Goal: Transaction & Acquisition: Purchase product/service

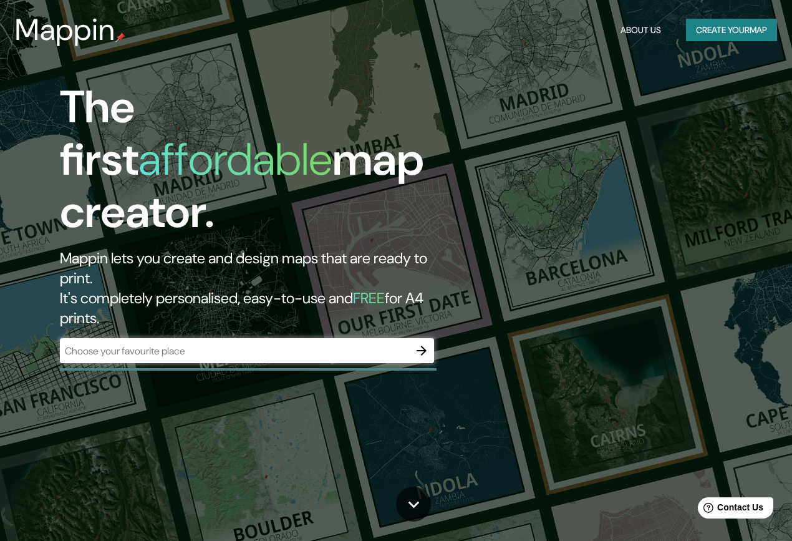
click at [166, 344] on input "text" at bounding box center [234, 351] width 349 height 14
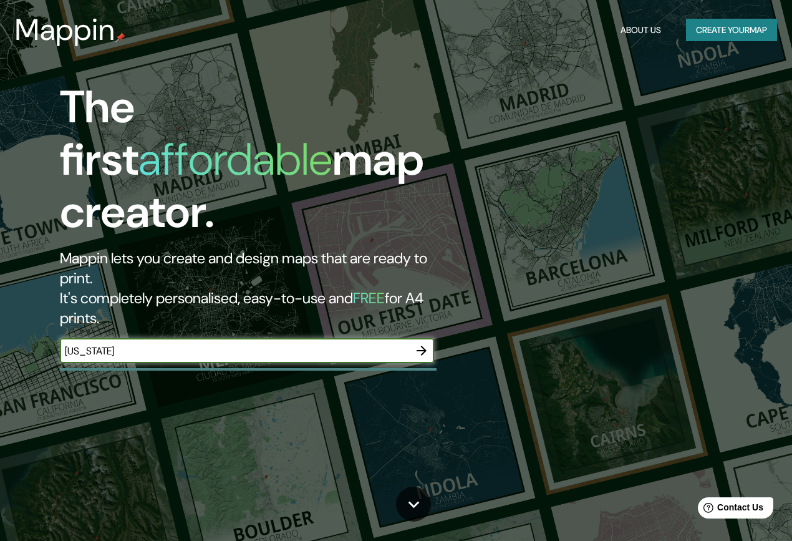
type input "[US_STATE]"
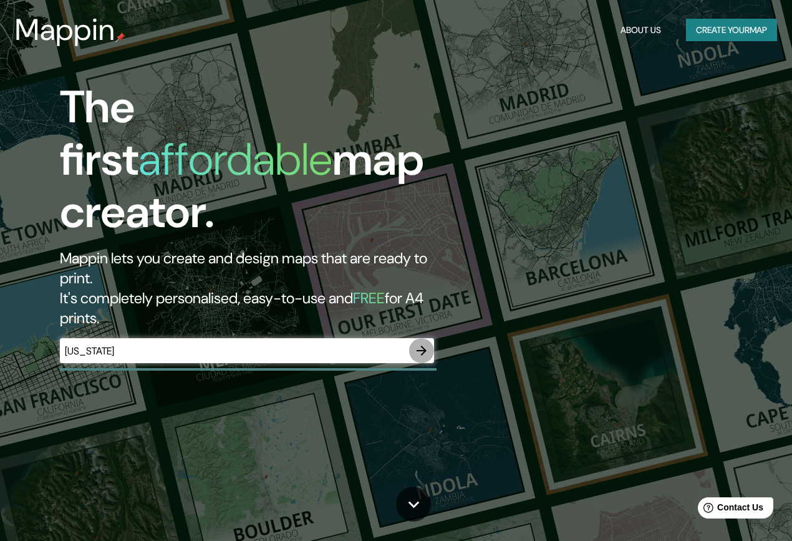
click at [424, 346] on icon "button" at bounding box center [422, 351] width 10 height 10
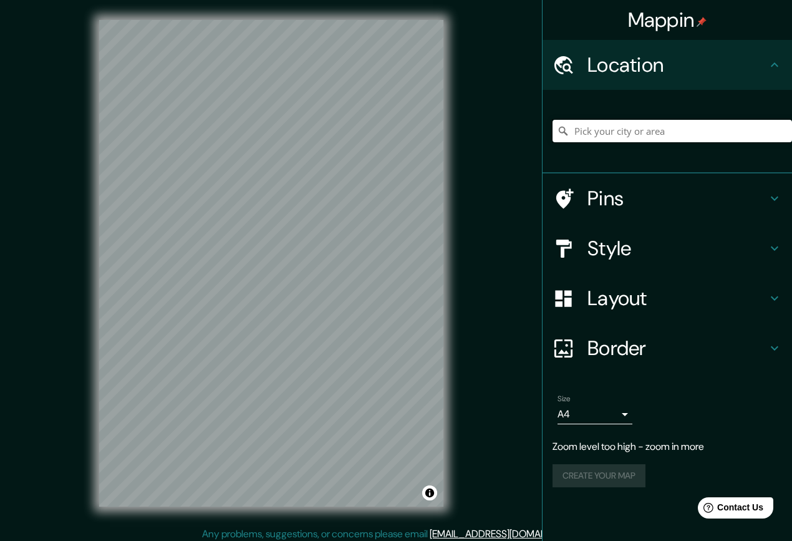
click at [658, 129] on input "Pick your city or area" at bounding box center [673, 131] width 240 height 22
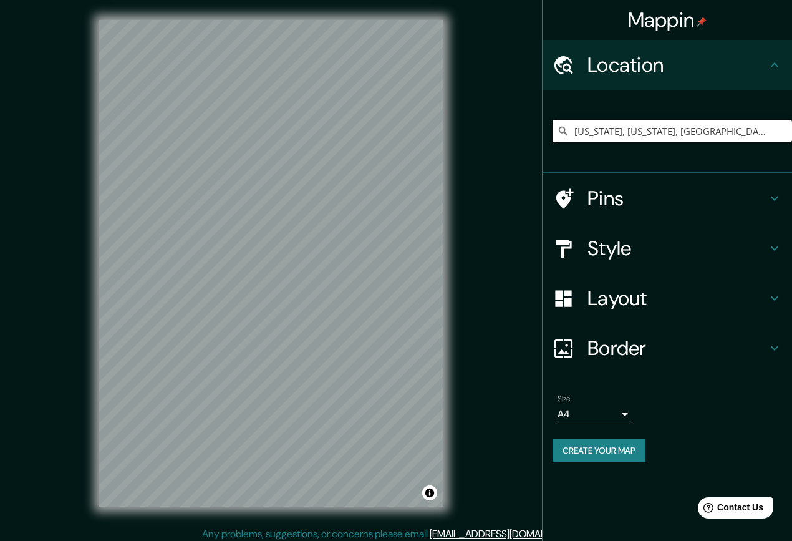
type input "[US_STATE], [US_STATE], [GEOGRAPHIC_DATA]"
click at [770, 248] on icon at bounding box center [774, 248] width 15 height 15
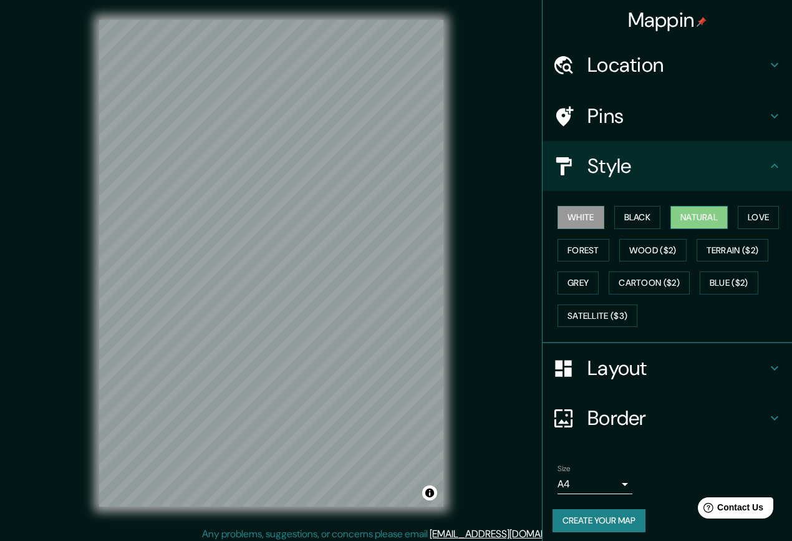
click at [673, 217] on button "Natural" at bounding box center [699, 217] width 57 height 23
click at [642, 219] on button "Black" at bounding box center [637, 217] width 47 height 23
click at [578, 215] on button "White" at bounding box center [581, 217] width 47 height 23
click at [747, 216] on button "Love" at bounding box center [758, 217] width 41 height 23
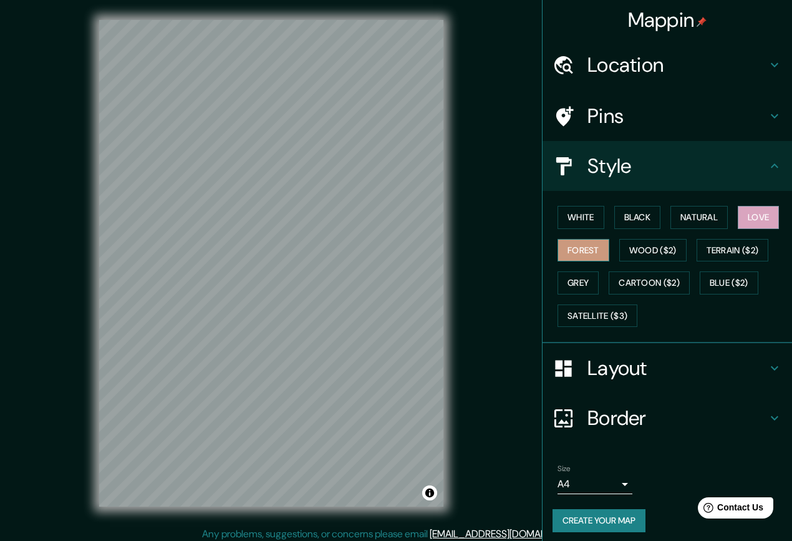
click at [580, 249] on button "Forest" at bounding box center [584, 250] width 52 height 23
click at [665, 244] on button "Wood ($2)" at bounding box center [652, 250] width 67 height 23
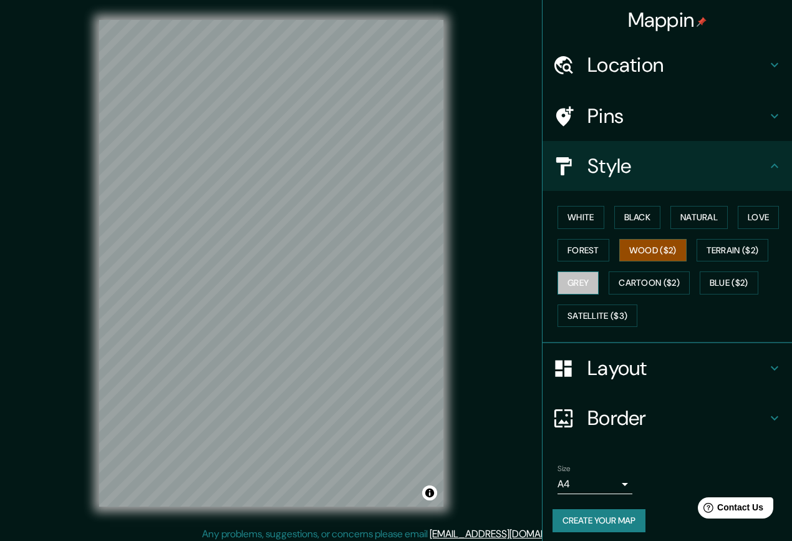
click at [574, 283] on button "Grey" at bounding box center [578, 282] width 41 height 23
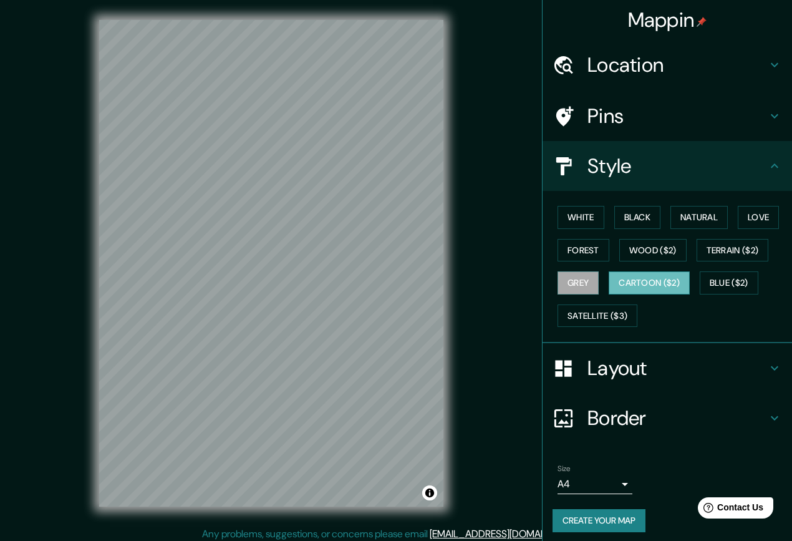
click at [615, 286] on button "Cartoon ($2)" at bounding box center [649, 282] width 81 height 23
click at [760, 219] on button "Love" at bounding box center [758, 217] width 41 height 23
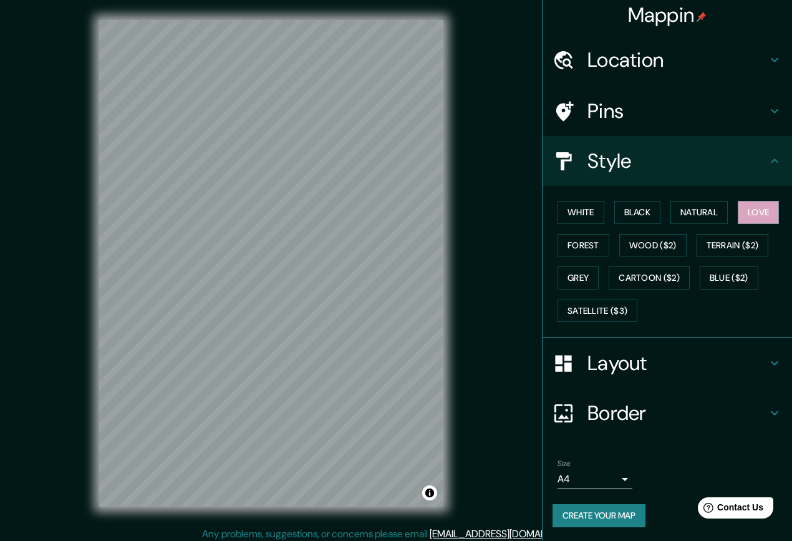
scroll to position [6, 0]
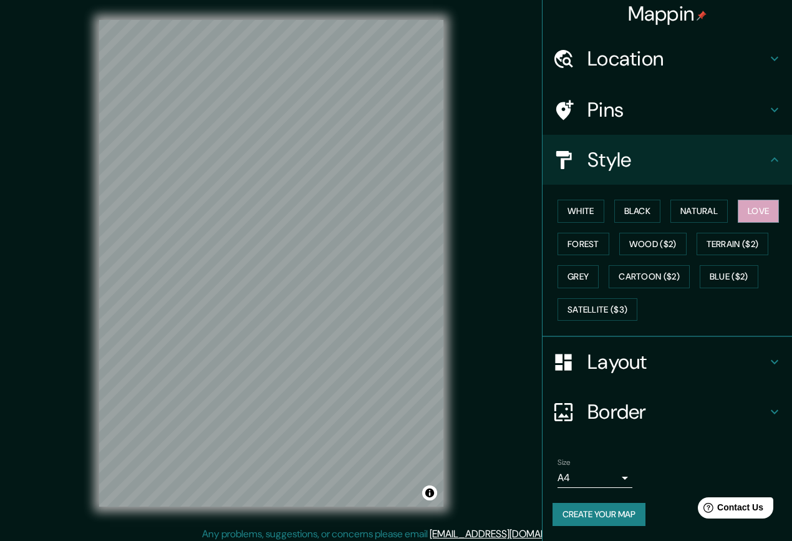
click at [767, 362] on icon at bounding box center [774, 361] width 15 height 15
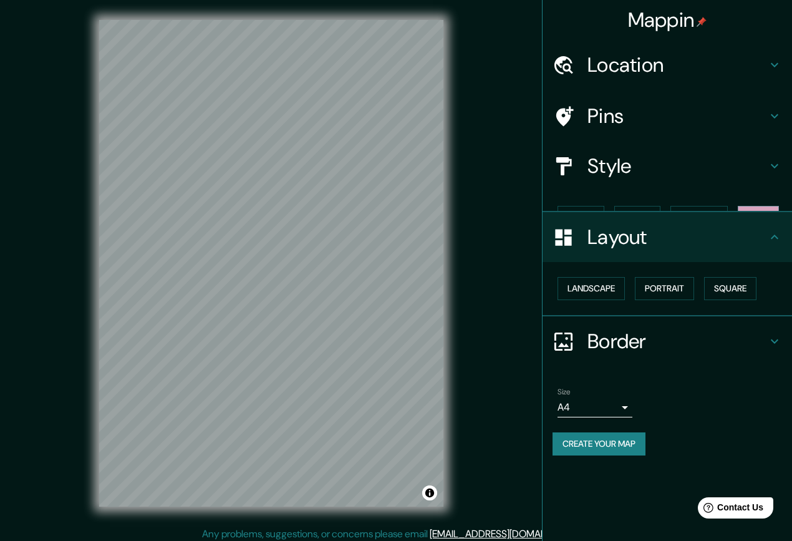
scroll to position [0, 0]
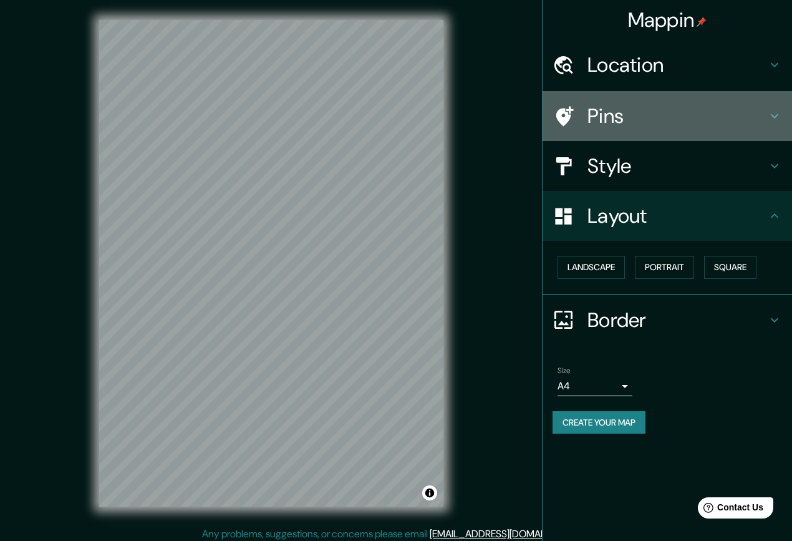
click at [779, 113] on icon at bounding box center [774, 116] width 15 height 15
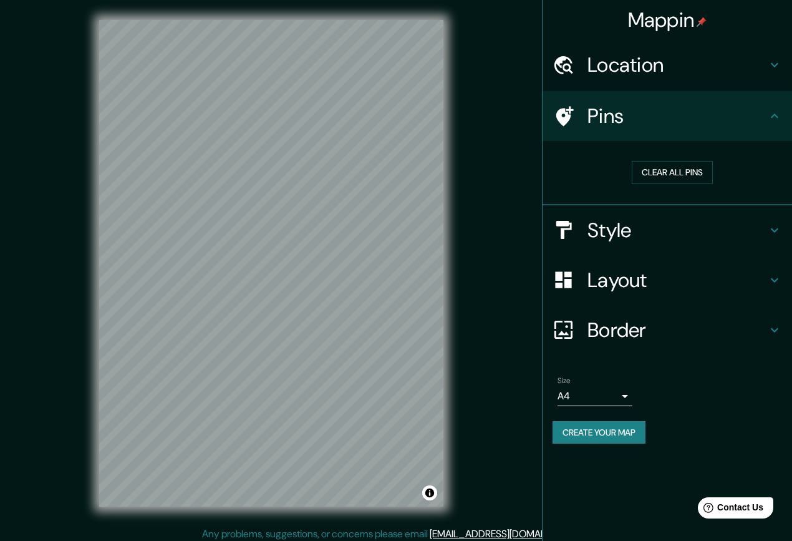
click at [779, 113] on icon at bounding box center [774, 116] width 15 height 15
click at [775, 284] on icon at bounding box center [774, 280] width 15 height 15
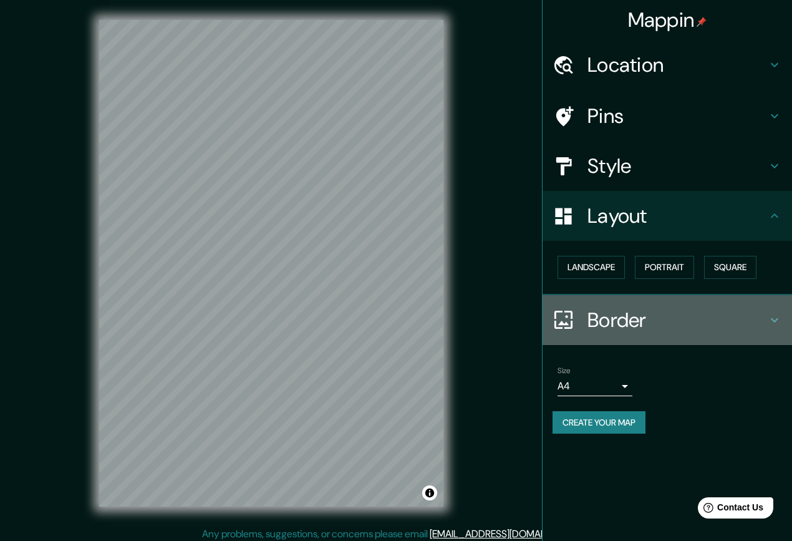
click at [780, 313] on icon at bounding box center [774, 320] width 15 height 15
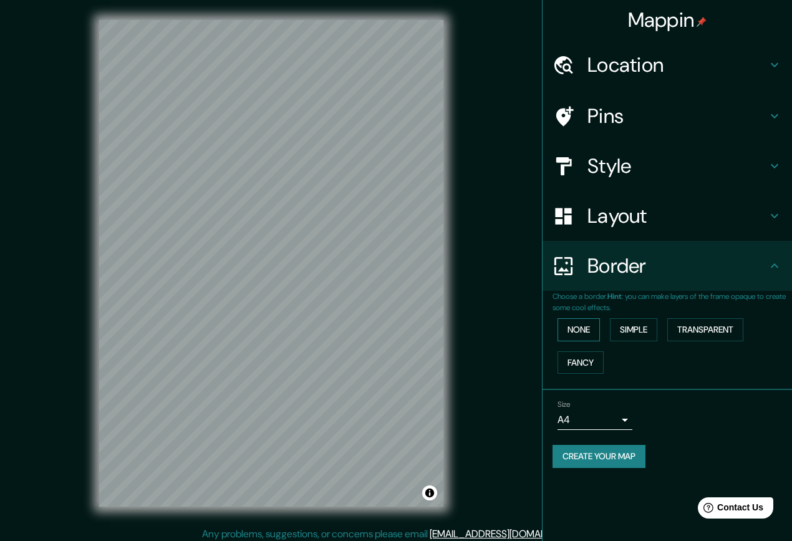
click at [589, 331] on button "None" at bounding box center [579, 329] width 42 height 23
click at [634, 331] on button "Simple" at bounding box center [633, 329] width 47 height 23
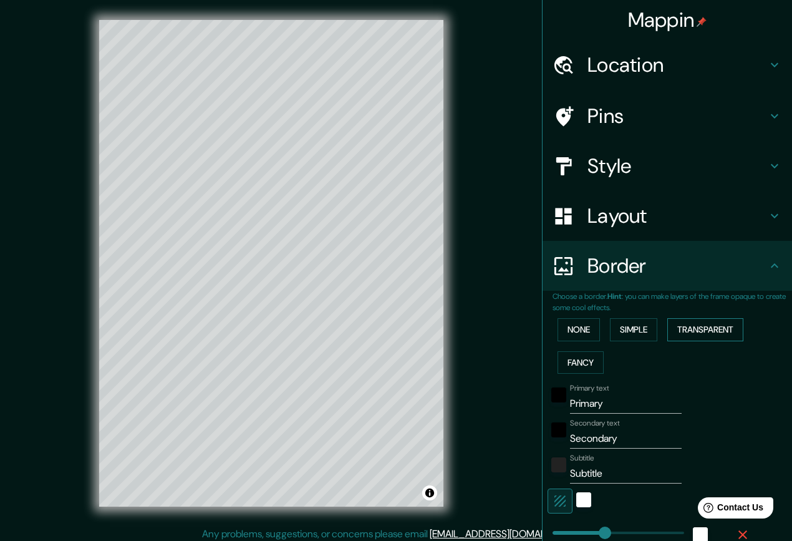
click at [703, 326] on button "Transparent" at bounding box center [706, 329] width 76 height 23
click at [586, 364] on button "Fancy" at bounding box center [581, 362] width 46 height 23
click at [577, 326] on button "None" at bounding box center [579, 329] width 42 height 23
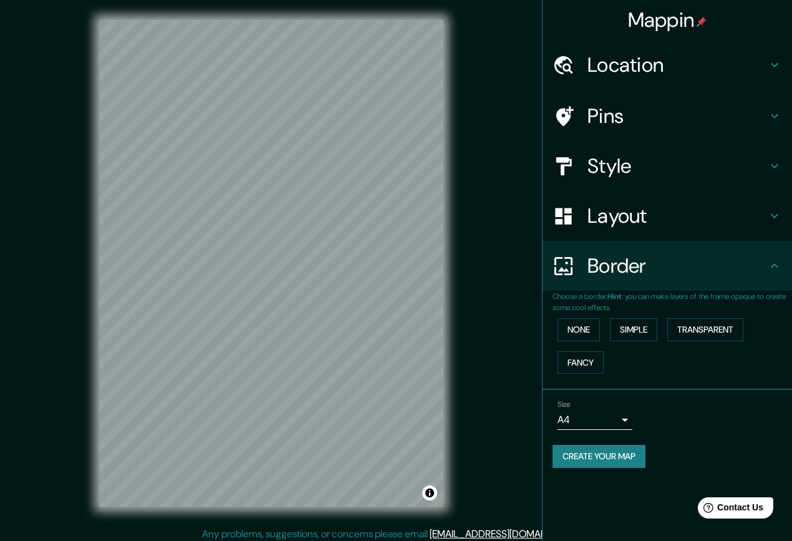
click at [619, 167] on h4 "Style" at bounding box center [678, 165] width 180 height 25
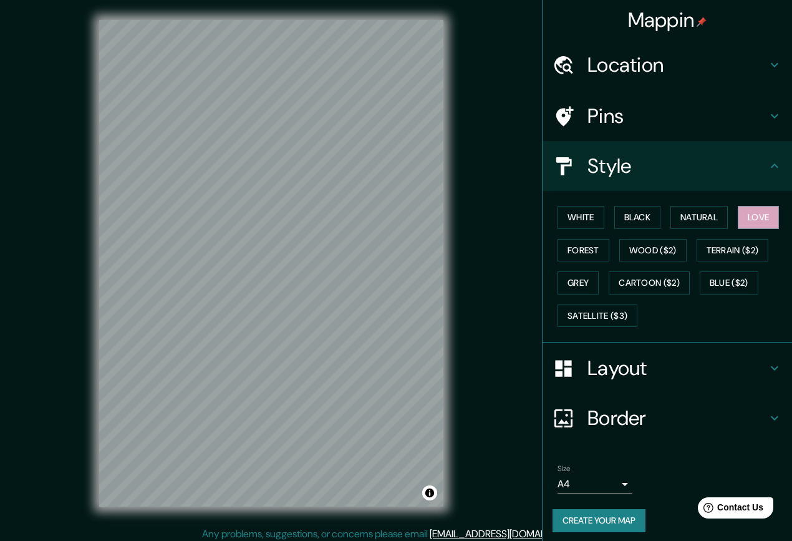
scroll to position [6, 0]
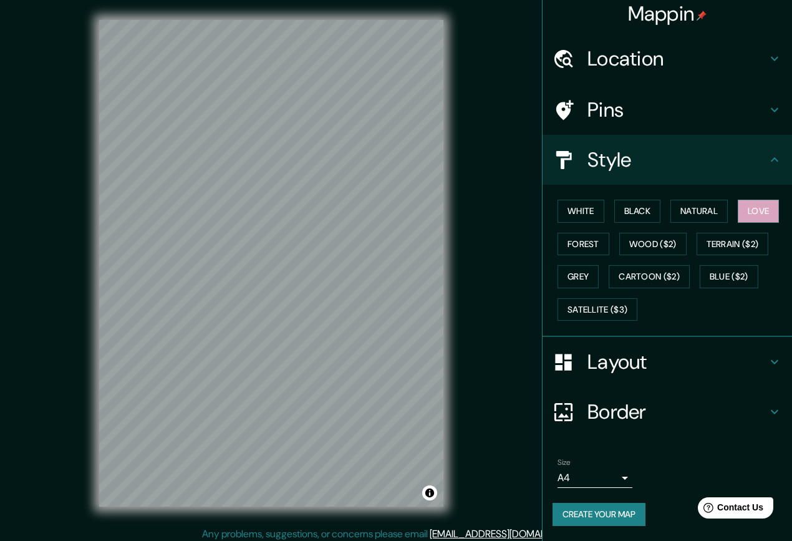
click at [620, 477] on body "Mappin Location [US_STATE], [US_STATE], [GEOGRAPHIC_DATA] [US_STATE] [US_STATE]…" at bounding box center [396, 270] width 792 height 541
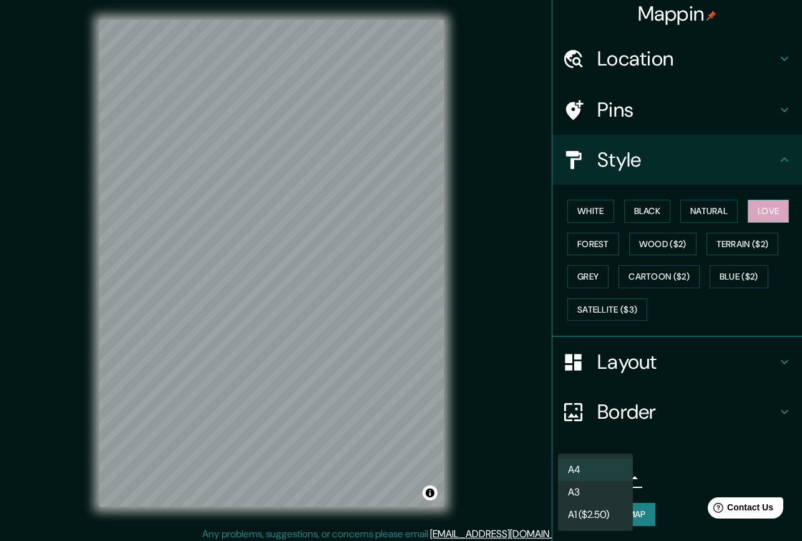
click at [611, 472] on li "A4" at bounding box center [595, 470] width 75 height 22
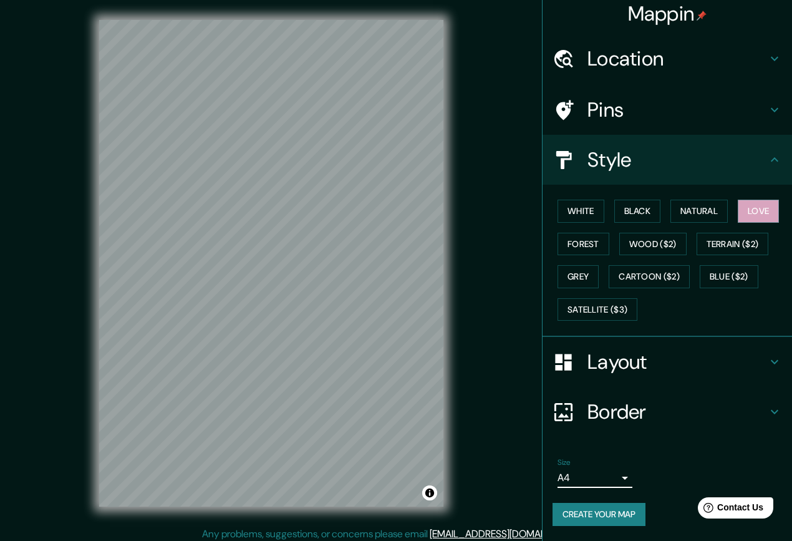
click at [601, 514] on button "Create your map" at bounding box center [599, 514] width 93 height 23
click at [560, 515] on button "Create your map" at bounding box center [599, 514] width 93 height 23
click at [602, 304] on button "Satellite ($3)" at bounding box center [598, 309] width 80 height 23
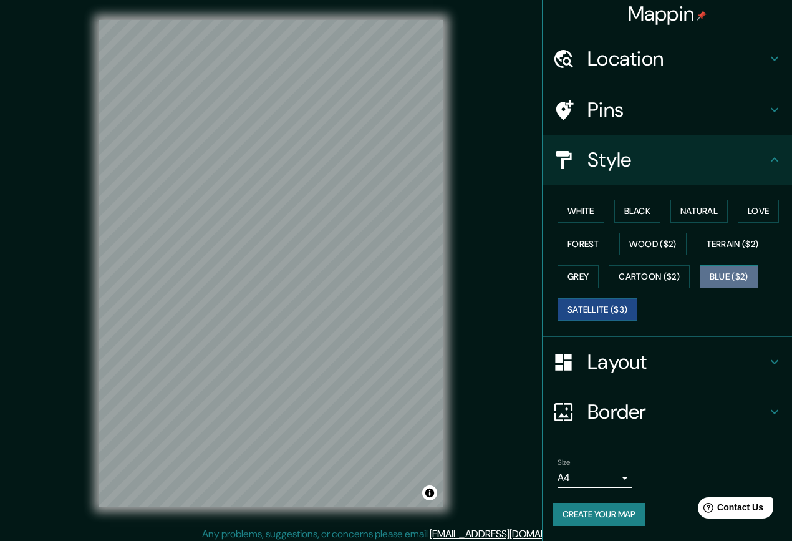
click at [728, 275] on button "Blue ($2)" at bounding box center [729, 276] width 59 height 23
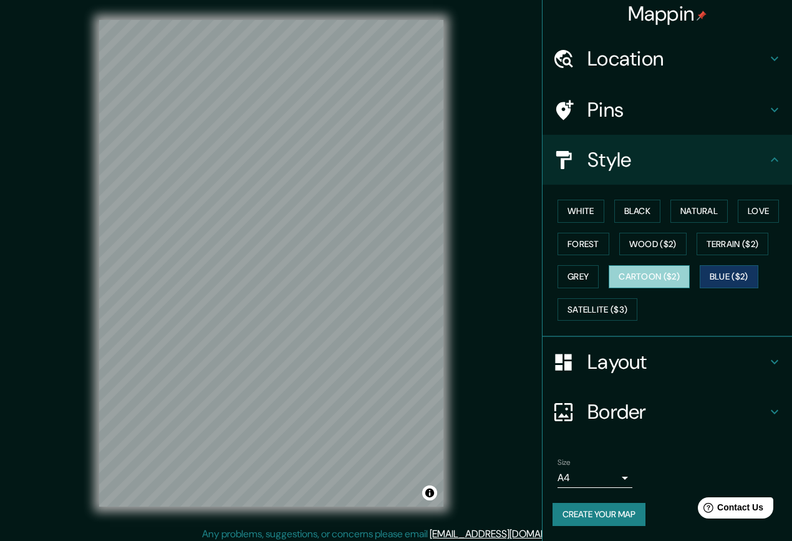
click at [628, 277] on button "Cartoon ($2)" at bounding box center [649, 276] width 81 height 23
click at [570, 210] on button "White" at bounding box center [581, 211] width 47 height 23
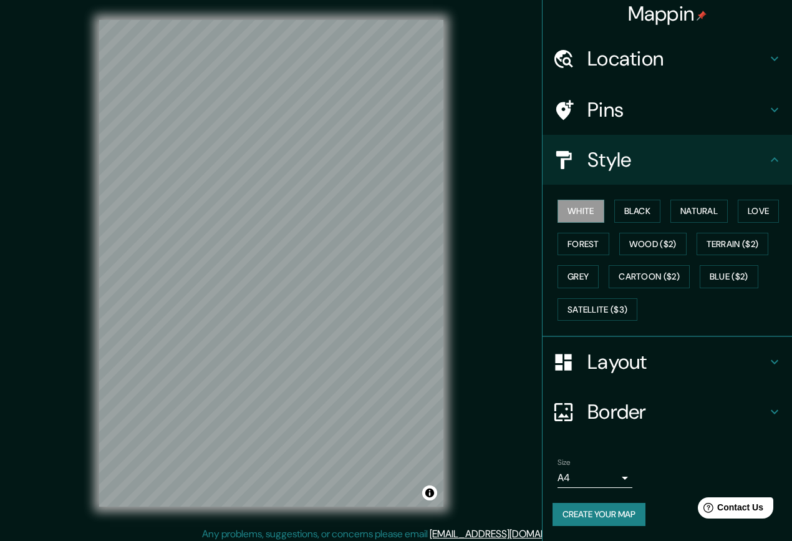
click at [639, 110] on h4 "Pins" at bounding box center [678, 109] width 180 height 25
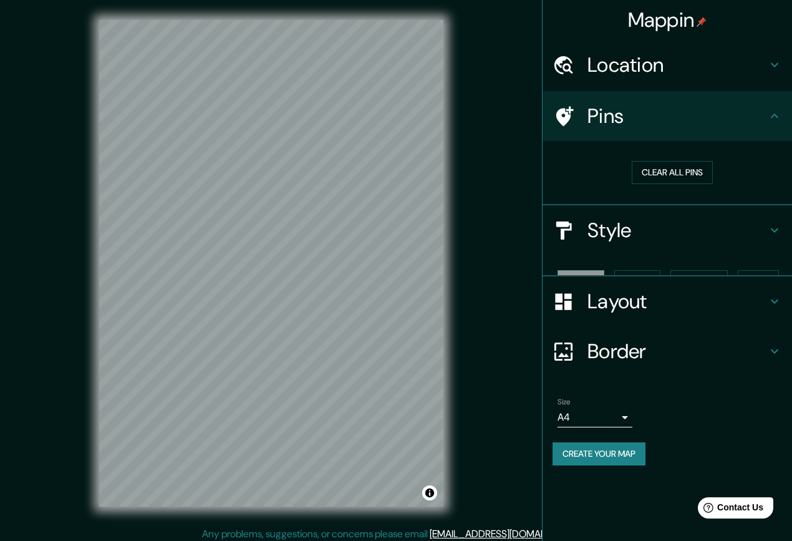
scroll to position [0, 0]
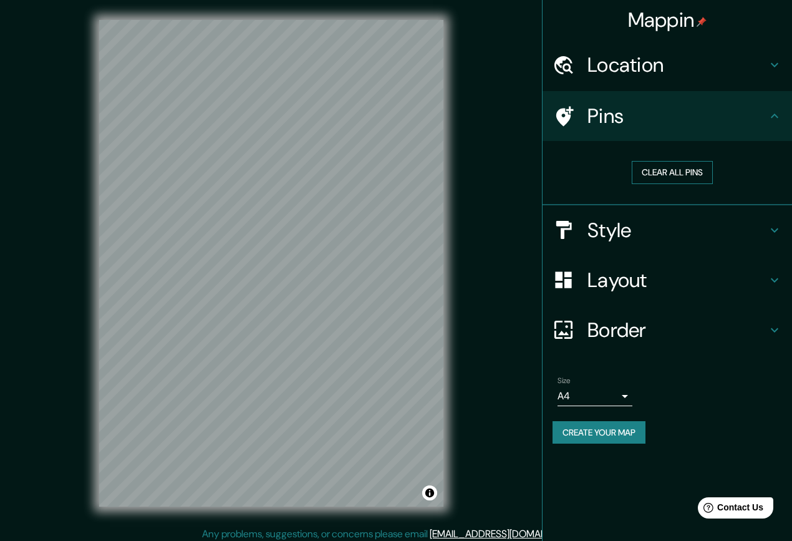
click at [676, 170] on button "Clear all pins" at bounding box center [672, 172] width 81 height 23
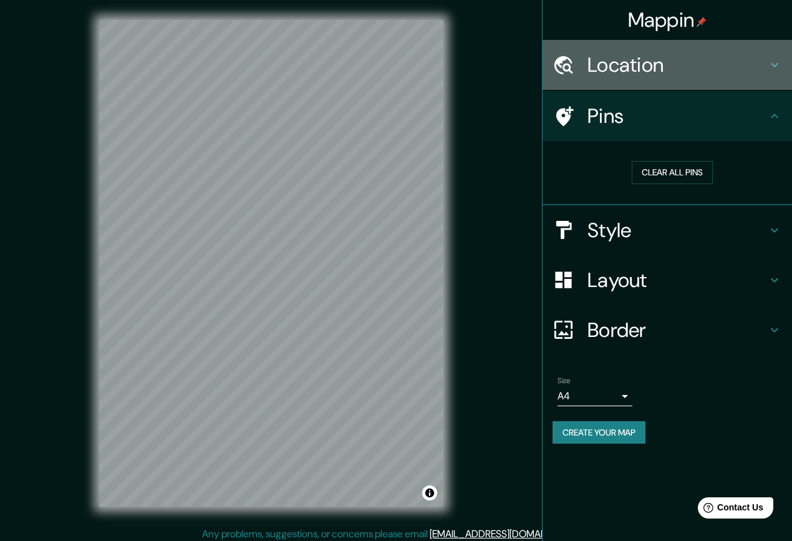
click at [596, 61] on h4 "Location" at bounding box center [678, 64] width 180 height 25
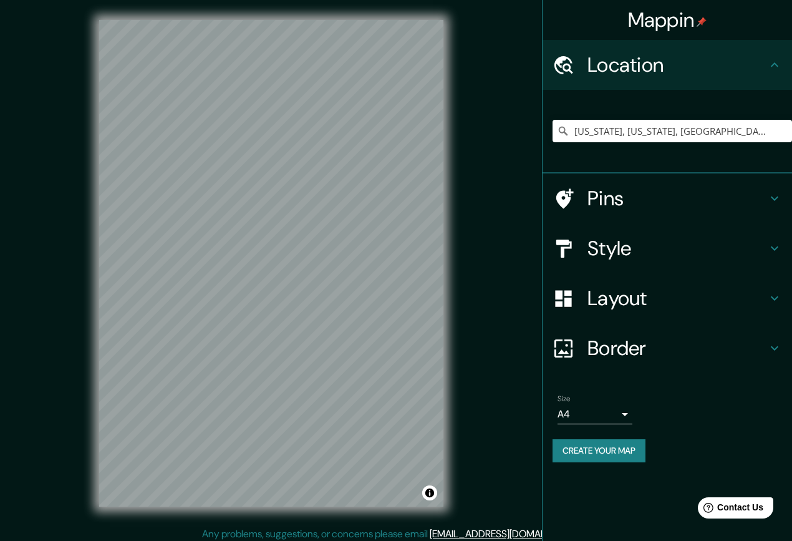
click at [649, 17] on h4 "Mappin" at bounding box center [667, 19] width 79 height 25
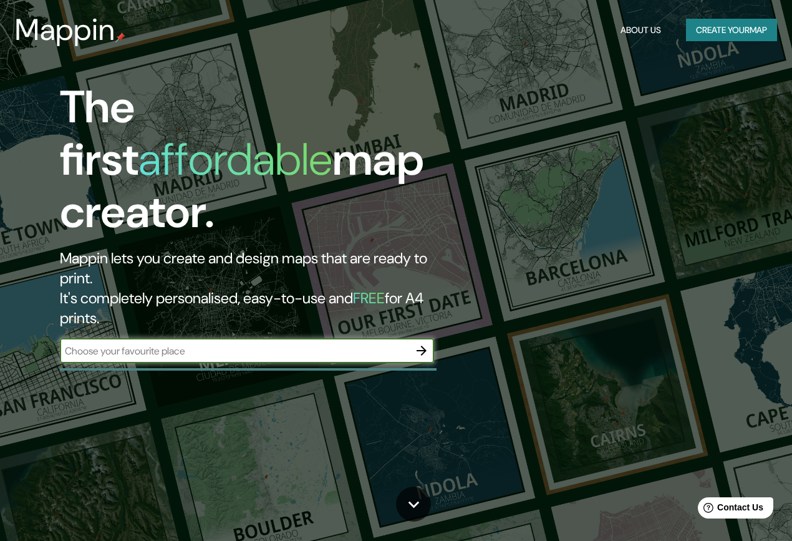
click at [643, 29] on button "About Us" at bounding box center [641, 30] width 51 height 23
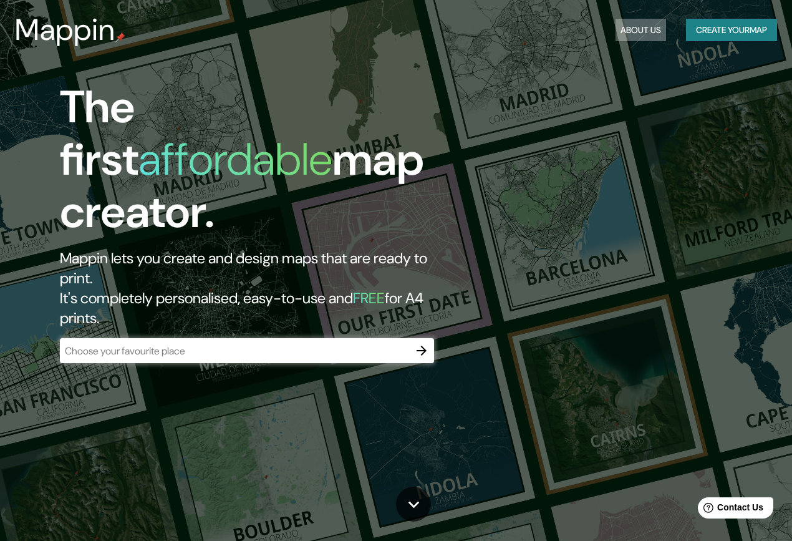
click at [643, 29] on button "About Us" at bounding box center [641, 30] width 51 height 23
click at [410, 503] on icon at bounding box center [413, 504] width 11 height 7
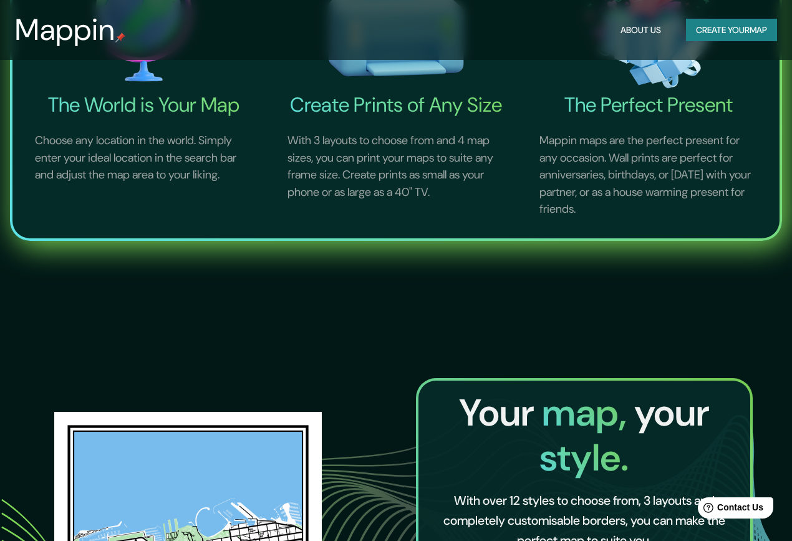
scroll to position [387, 0]
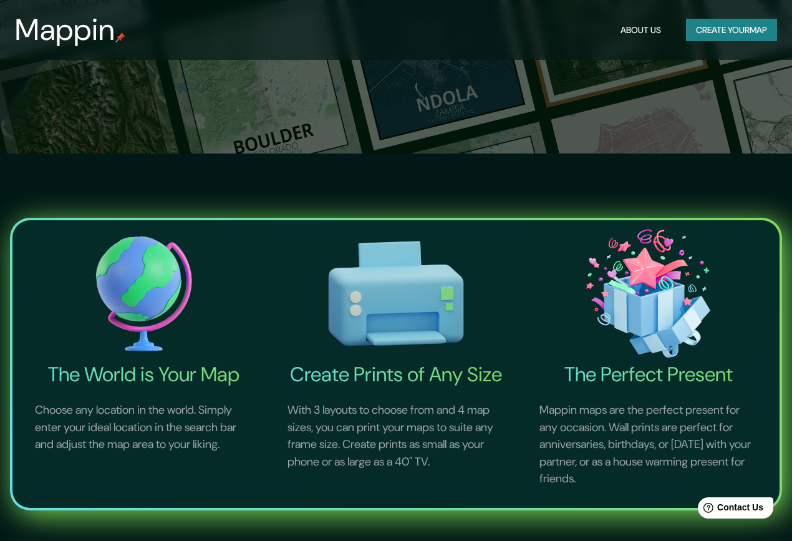
click at [727, 36] on button "Create your map" at bounding box center [731, 30] width 91 height 23
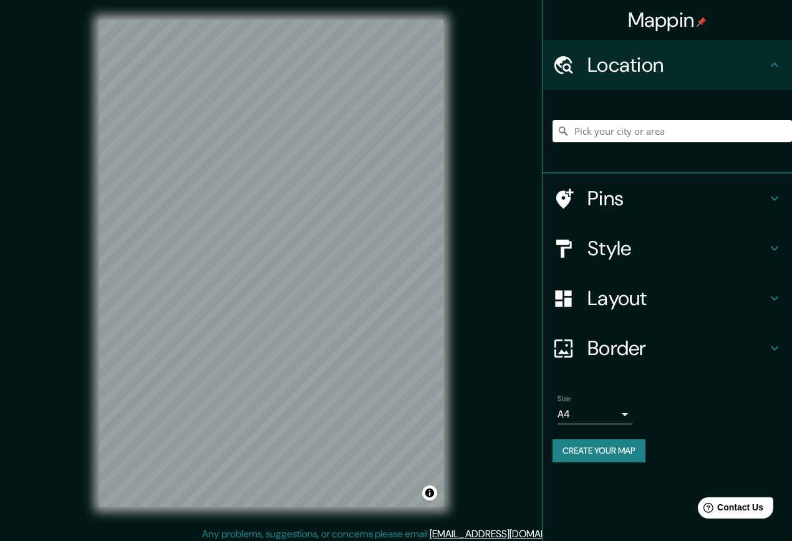
click at [630, 249] on h4 "Style" at bounding box center [678, 248] width 180 height 25
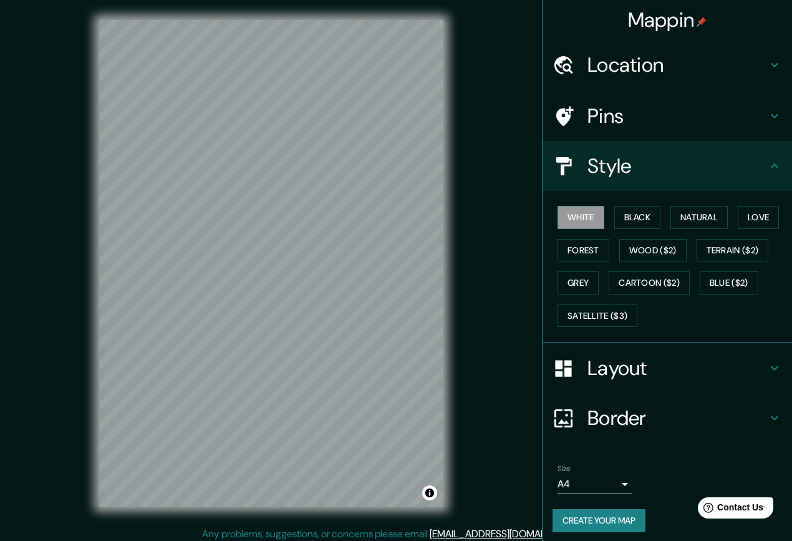
click at [573, 116] on div at bounding box center [570, 116] width 35 height 22
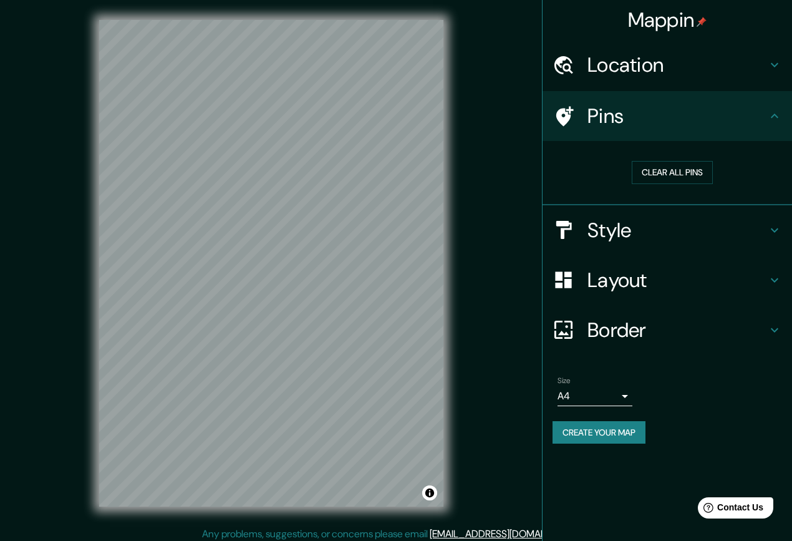
click at [590, 75] on h4 "Location" at bounding box center [678, 64] width 180 height 25
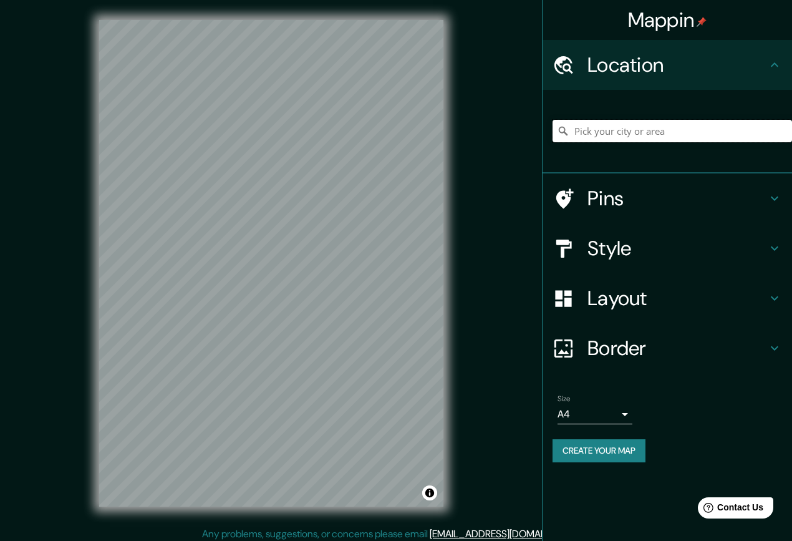
click at [628, 133] on input "Pick your city or area" at bounding box center [673, 131] width 240 height 22
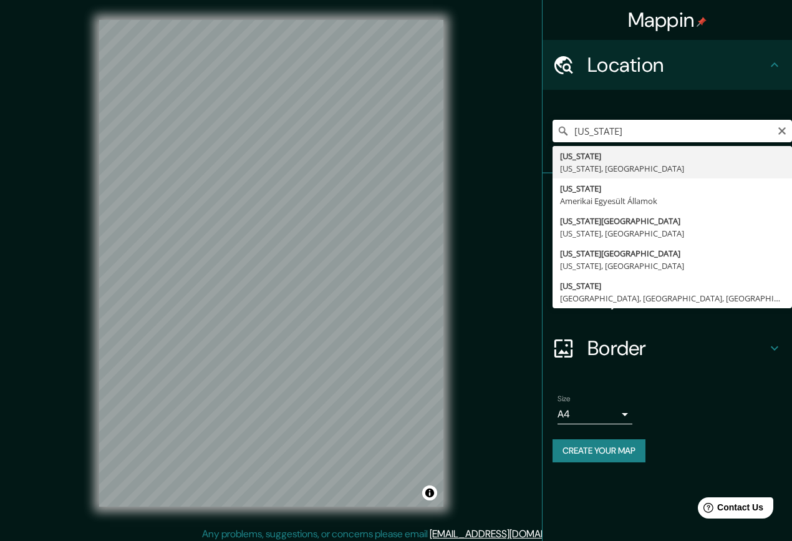
type input "[US_STATE], [US_STATE], [GEOGRAPHIC_DATA]"
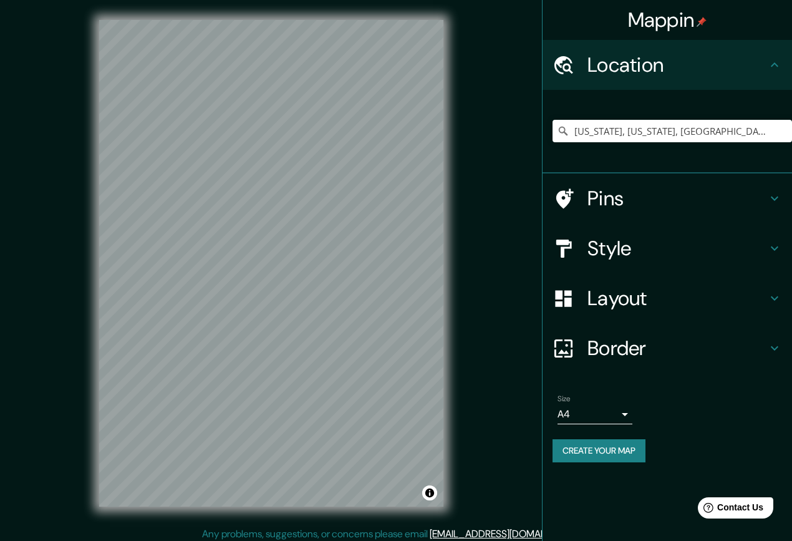
click at [611, 244] on h4 "Style" at bounding box center [678, 248] width 180 height 25
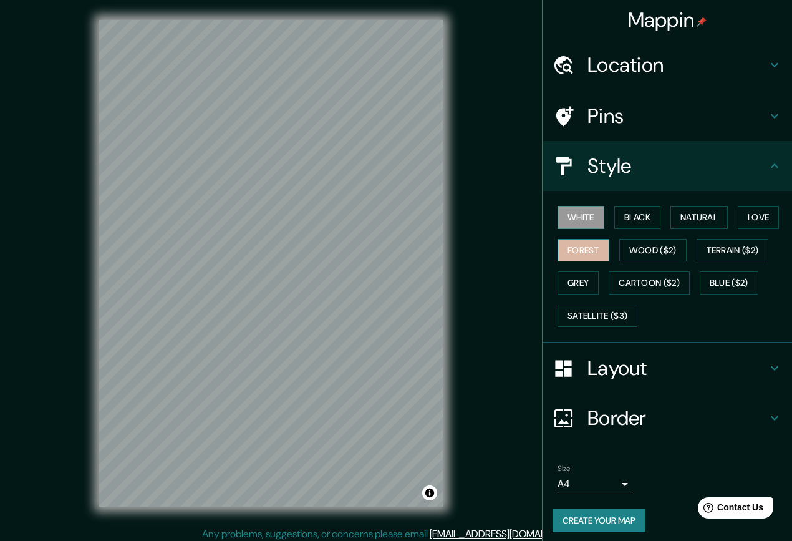
click at [578, 245] on button "Forest" at bounding box center [584, 250] width 52 height 23
click at [635, 217] on button "Black" at bounding box center [637, 217] width 47 height 23
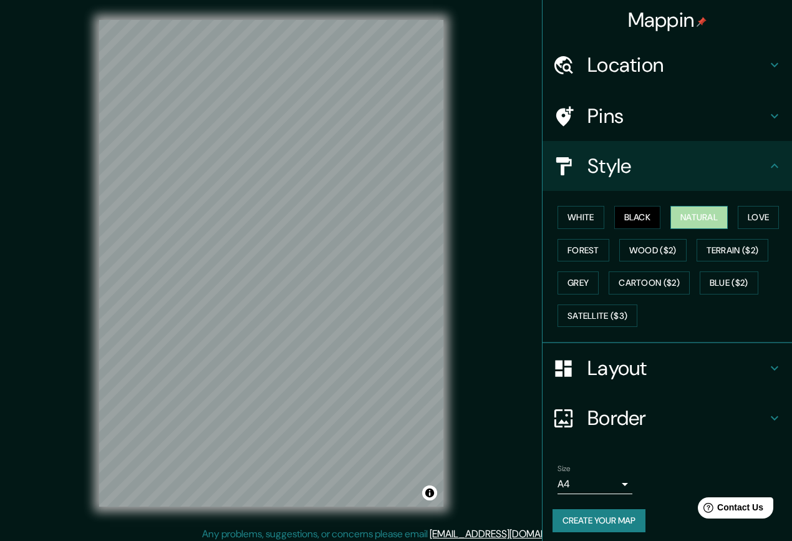
click at [694, 216] on button "Natural" at bounding box center [699, 217] width 57 height 23
click at [744, 206] on button "Love" at bounding box center [758, 217] width 41 height 23
drag, startPoint x: 750, startPoint y: 216, endPoint x: 769, endPoint y: 216, distance: 19.3
click at [769, 216] on button "Love" at bounding box center [758, 217] width 41 height 23
